Goal: Navigation & Orientation: Find specific page/section

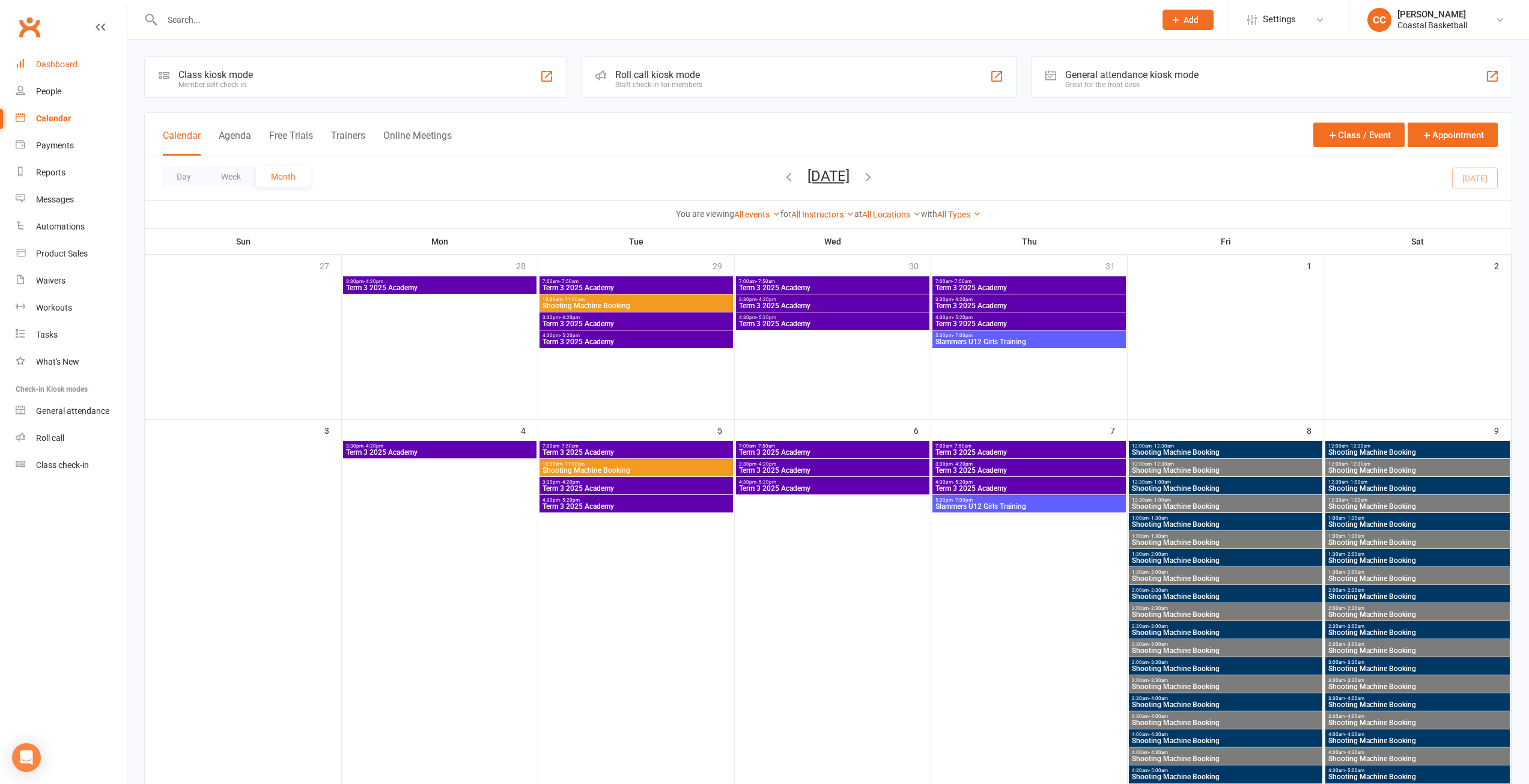
click at [67, 62] on div "Dashboard" at bounding box center [56, 64] width 41 height 9
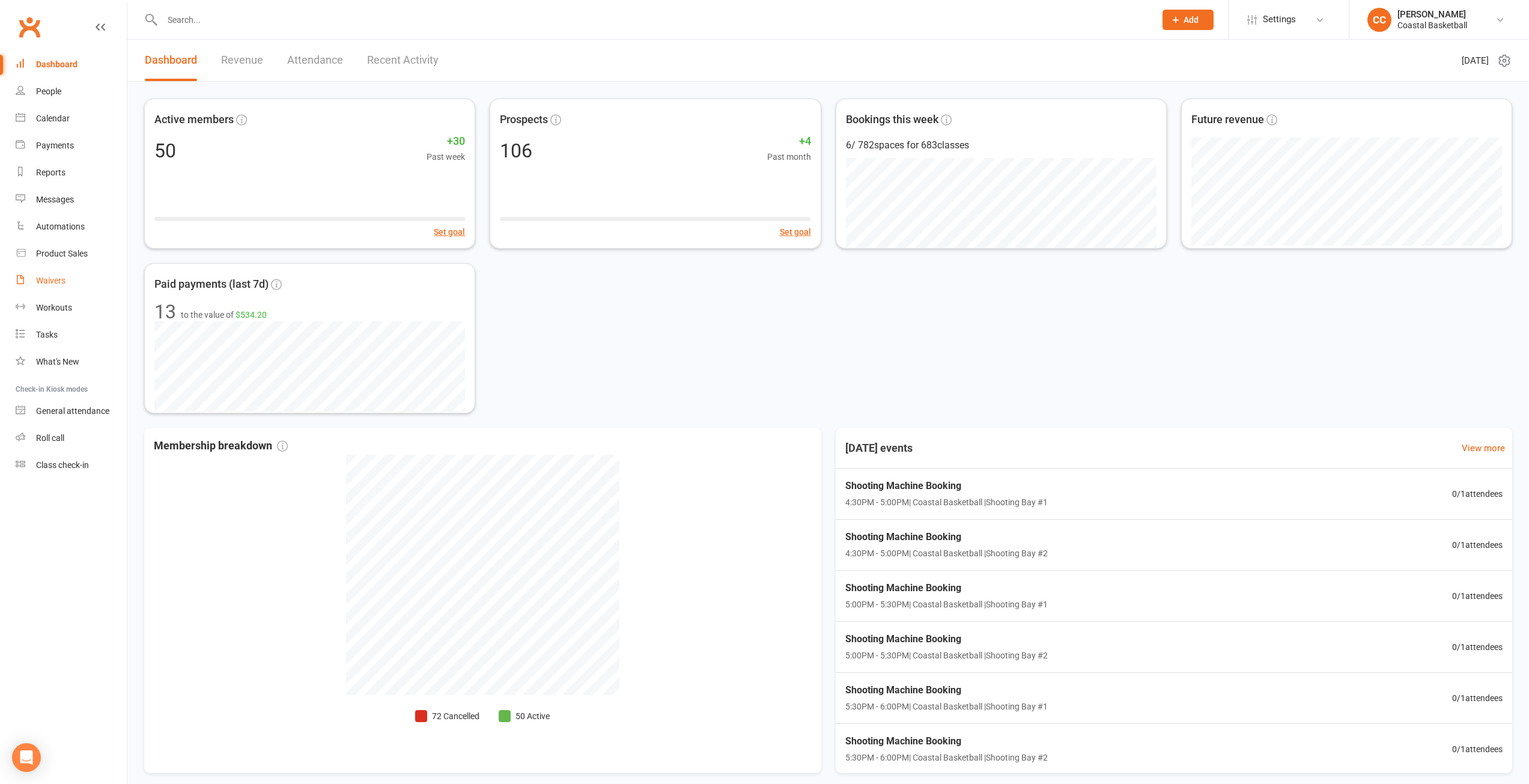
click at [64, 277] on div "Waivers" at bounding box center [50, 280] width 29 height 9
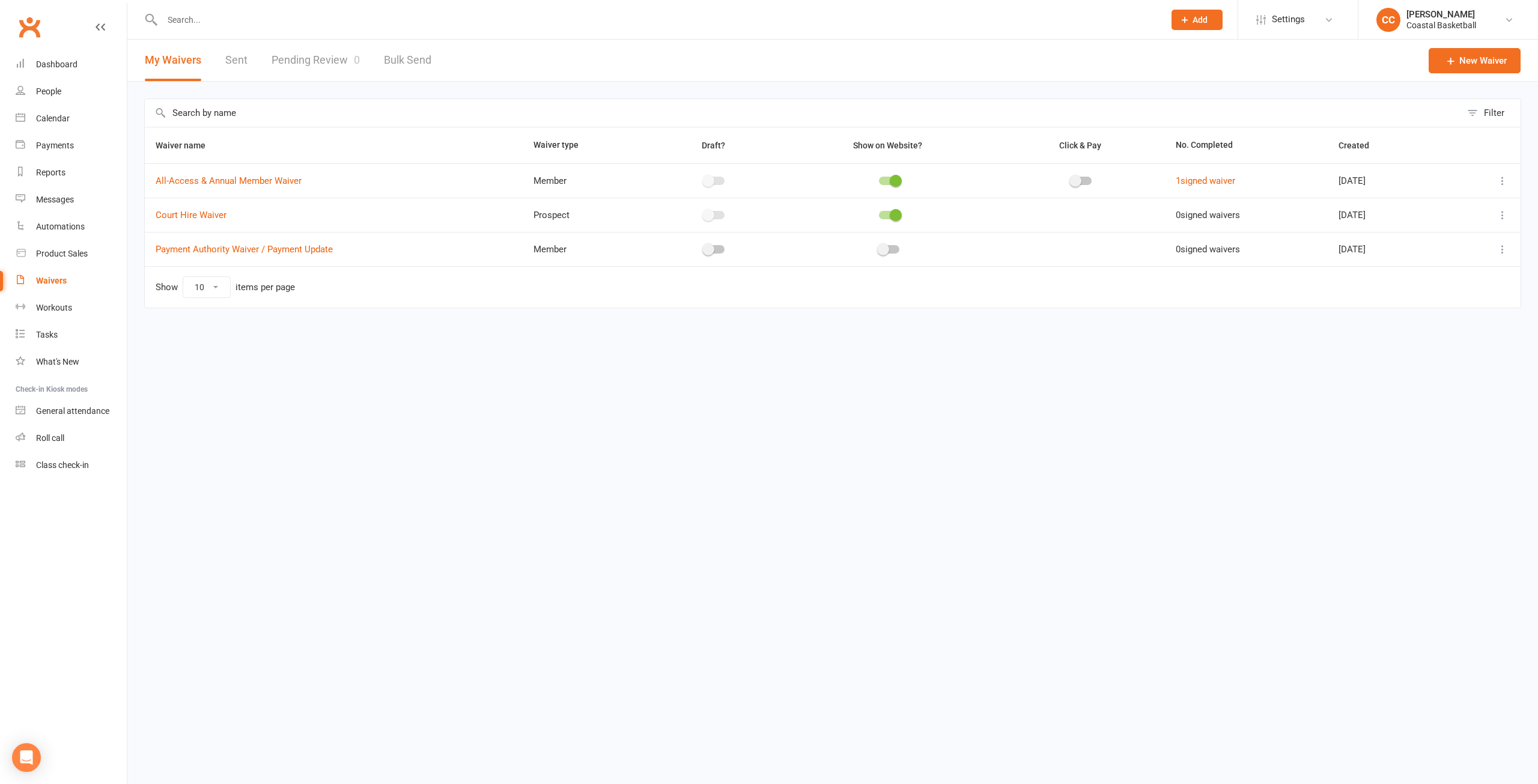
click at [313, 62] on link "Pending Review 0" at bounding box center [315, 60] width 88 height 41
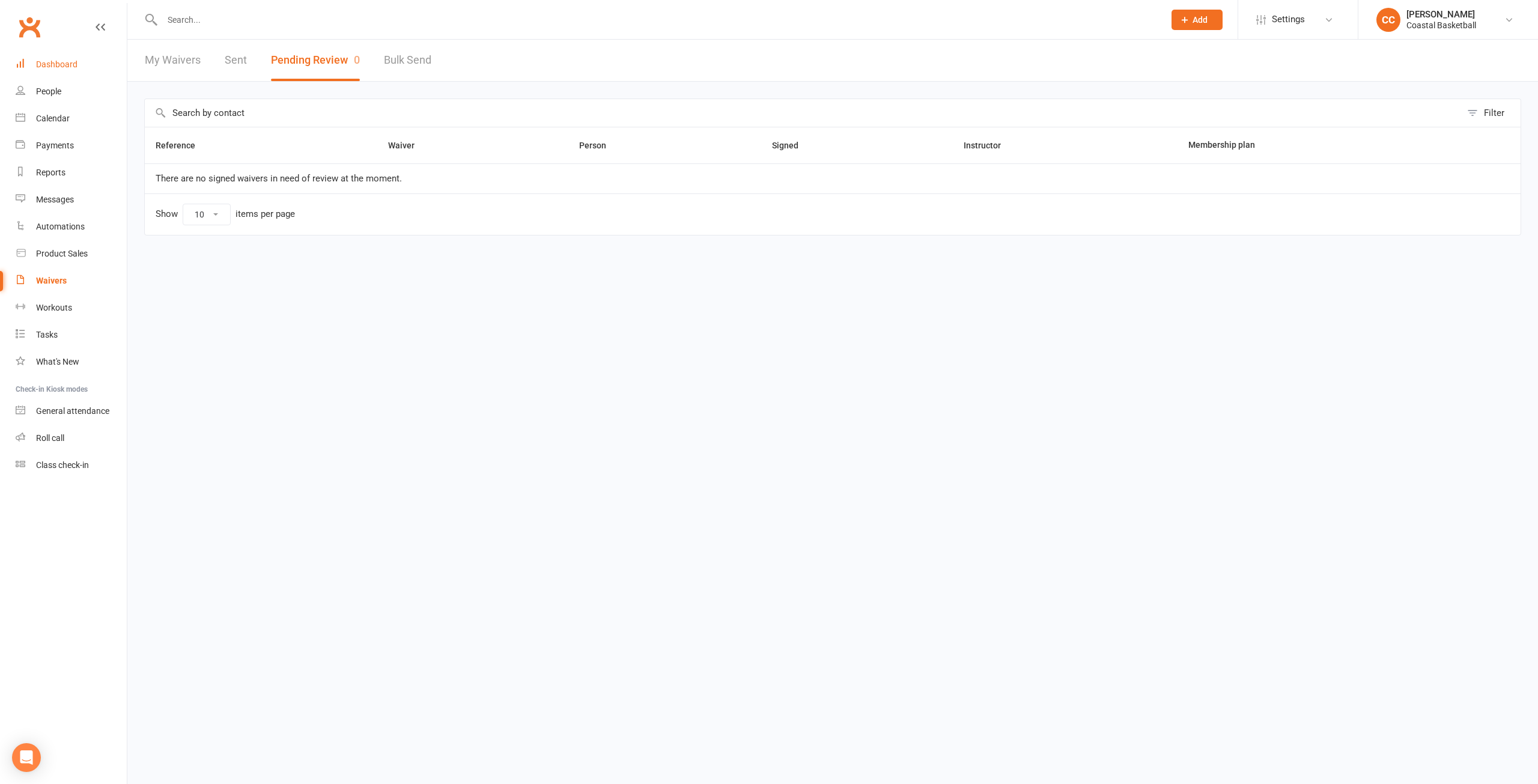
click at [58, 59] on link "Dashboard" at bounding box center [71, 65] width 111 height 27
